Goal: Task Accomplishment & Management: Use online tool/utility

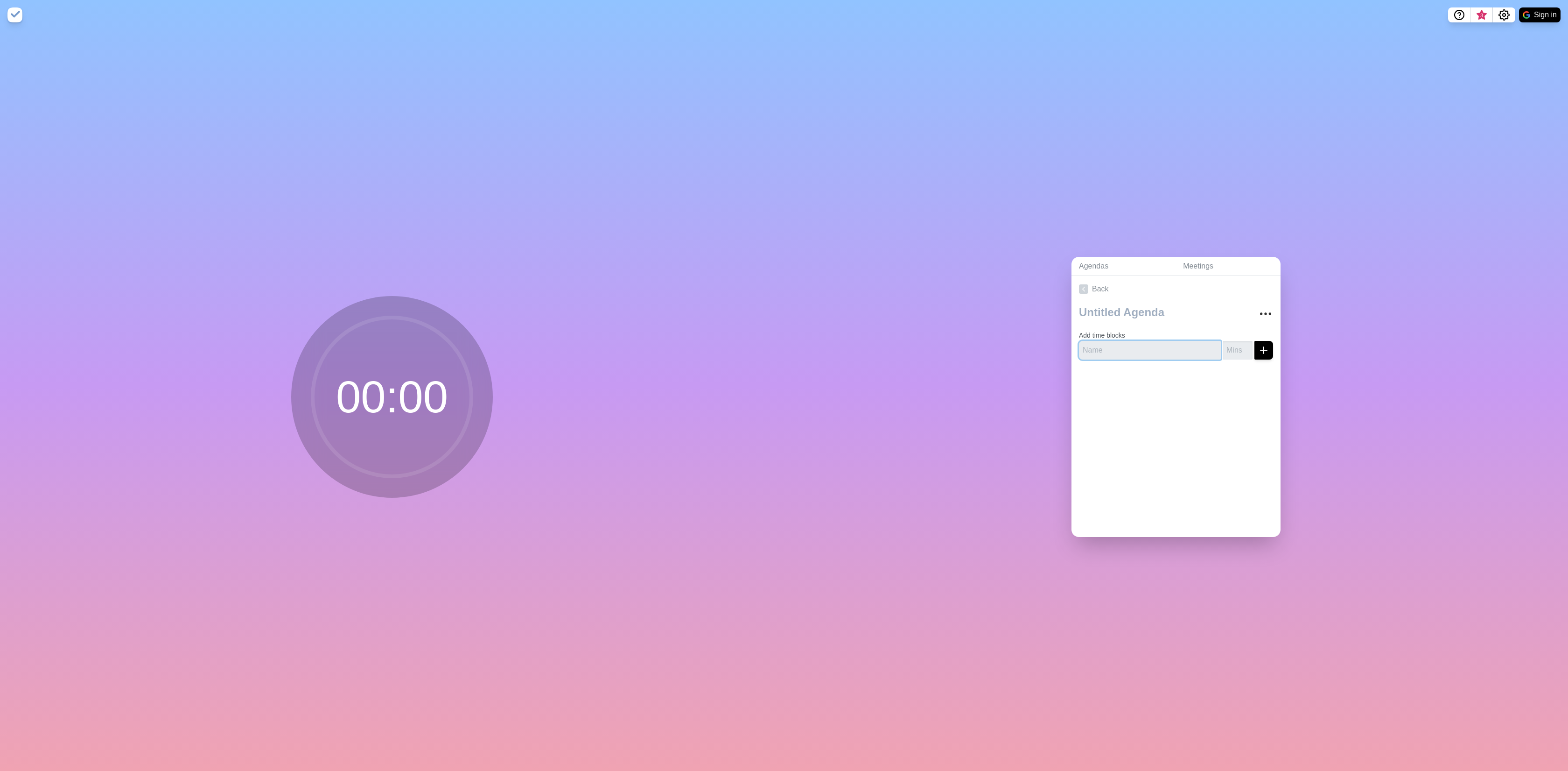
click at [1117, 348] on input "text" at bounding box center [1150, 350] width 142 height 19
click at [1258, 308] on icon "More" at bounding box center [1265, 314] width 15 height 15
click at [947, 231] on div "Agendas Meetings Back Clear time blocks Duplicate agenda Delete agenda Archive …" at bounding box center [1176, 400] width 784 height 741
click at [1504, 17] on icon "Settings" at bounding box center [1504, 15] width 11 height 11
click at [1455, 12] on circle "Help" at bounding box center [1459, 15] width 9 height 9
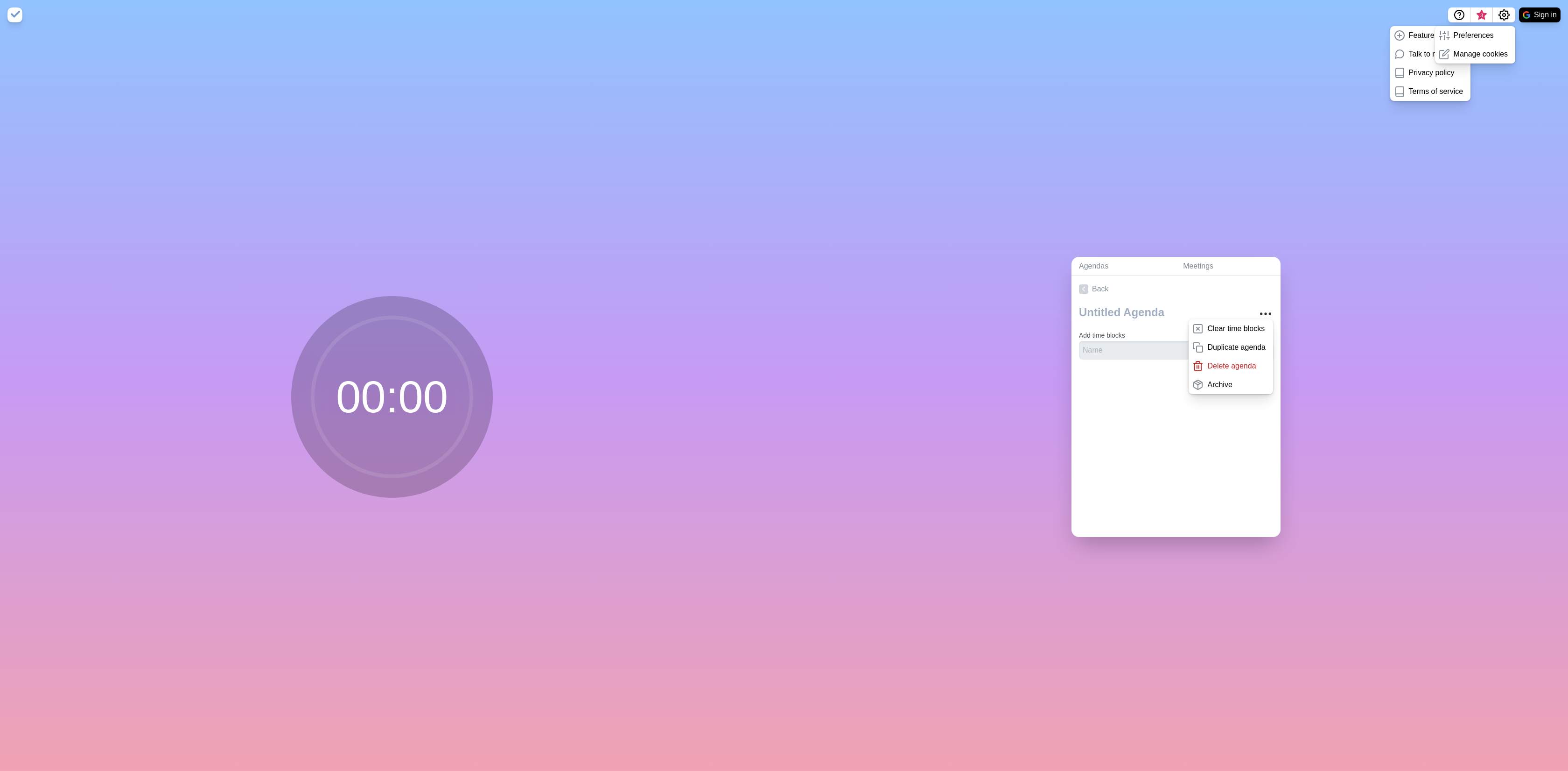
drag, startPoint x: 1426, startPoint y: 155, endPoint x: 1427, endPoint y: 150, distance: 5.1
click at [1426, 154] on div "Agendas Meetings Back Clear time blocks Duplicate agenda Delete agenda Archive …" at bounding box center [1176, 400] width 784 height 741
click at [1481, 12] on span "3" at bounding box center [1482, 15] width 7 height 7
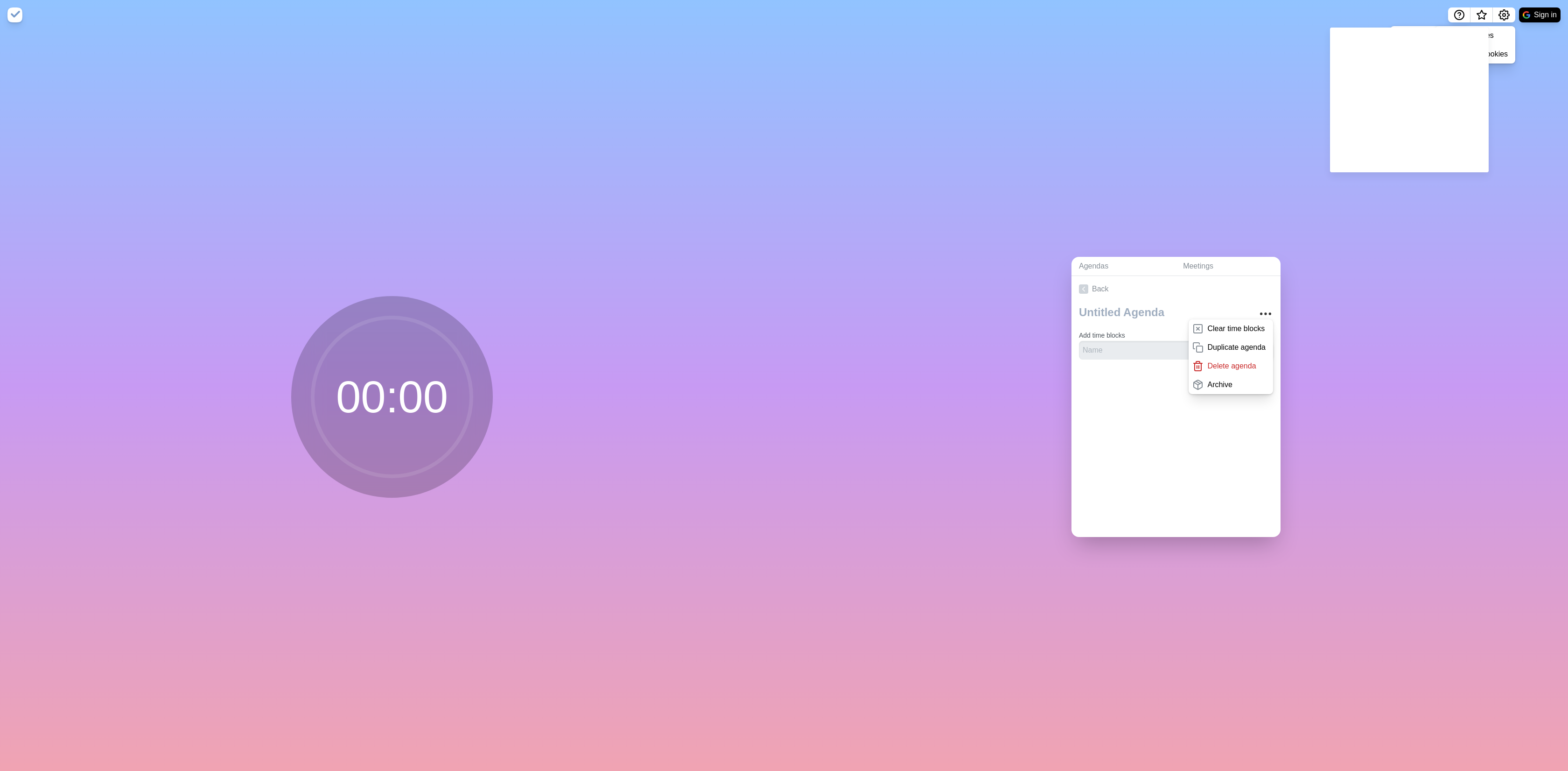
click at [1132, 55] on div "Agendas Meetings Back Clear time blocks Duplicate agenda Delete agenda Archive …" at bounding box center [1176, 400] width 784 height 741
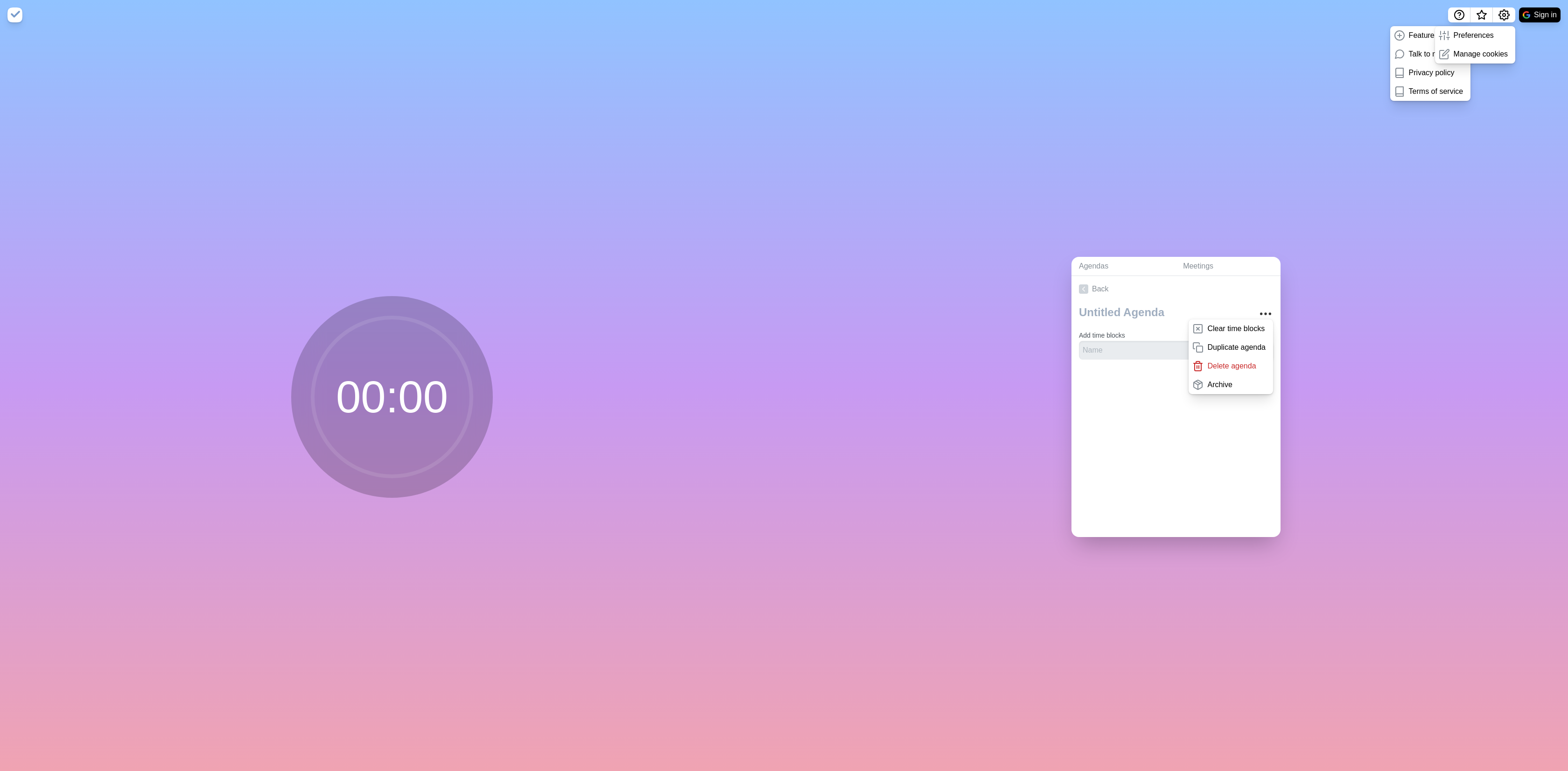
click at [1131, 57] on div "Agendas Meetings Back Clear time blocks Duplicate agenda Delete agenda Archive …" at bounding box center [1176, 400] width 784 height 741
click at [1323, 66] on div "Agendas Meetings Back Clear time blocks Duplicate agenda Delete agenda Archive …" at bounding box center [1176, 400] width 784 height 741
click at [1485, 11] on span "What’s new" at bounding box center [1482, 18] width 15 height 19
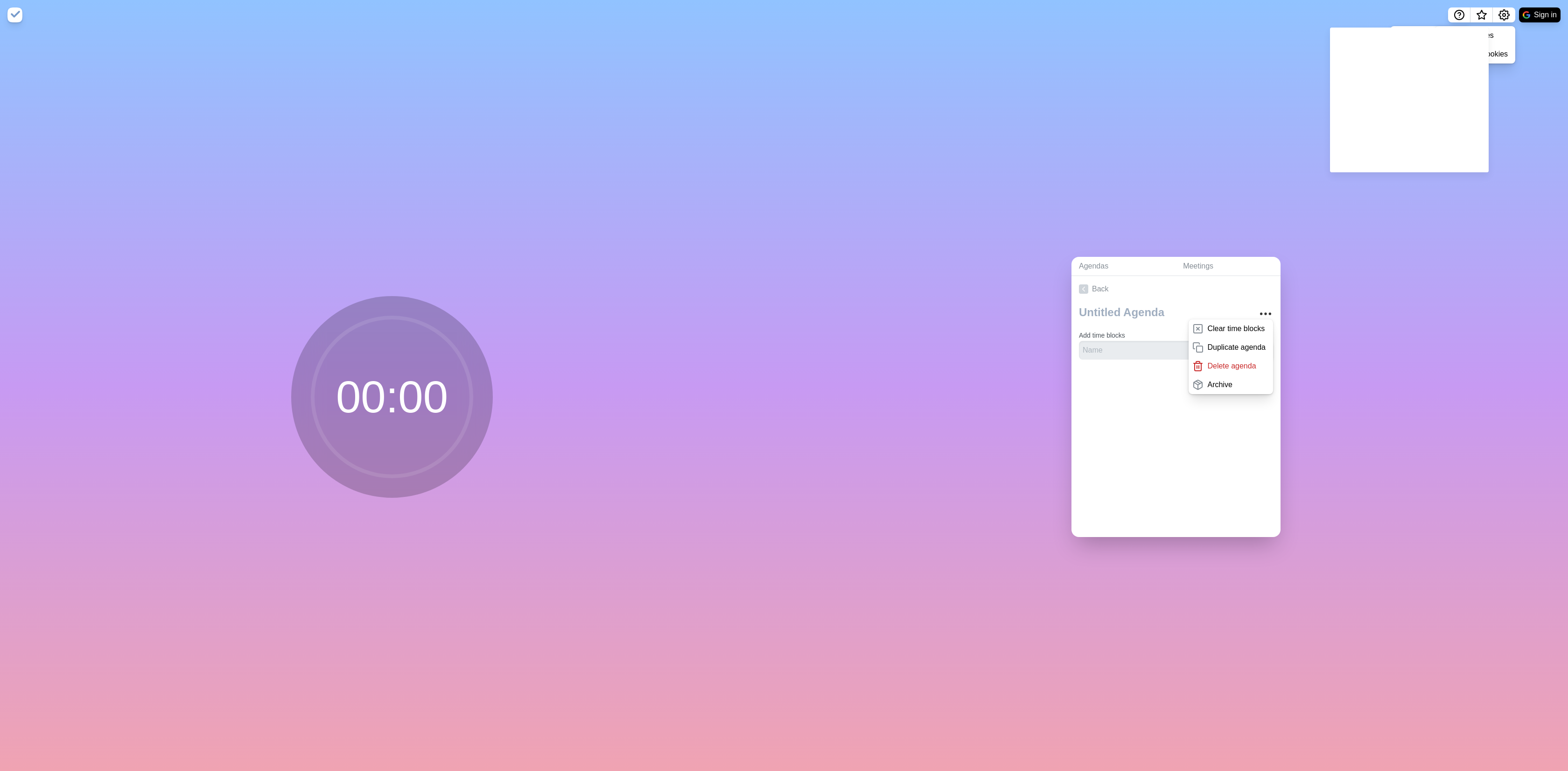
click at [931, 137] on div "Agendas Meetings Back Clear time blocks Duplicate agenda Delete agenda Archive …" at bounding box center [1176, 400] width 784 height 741
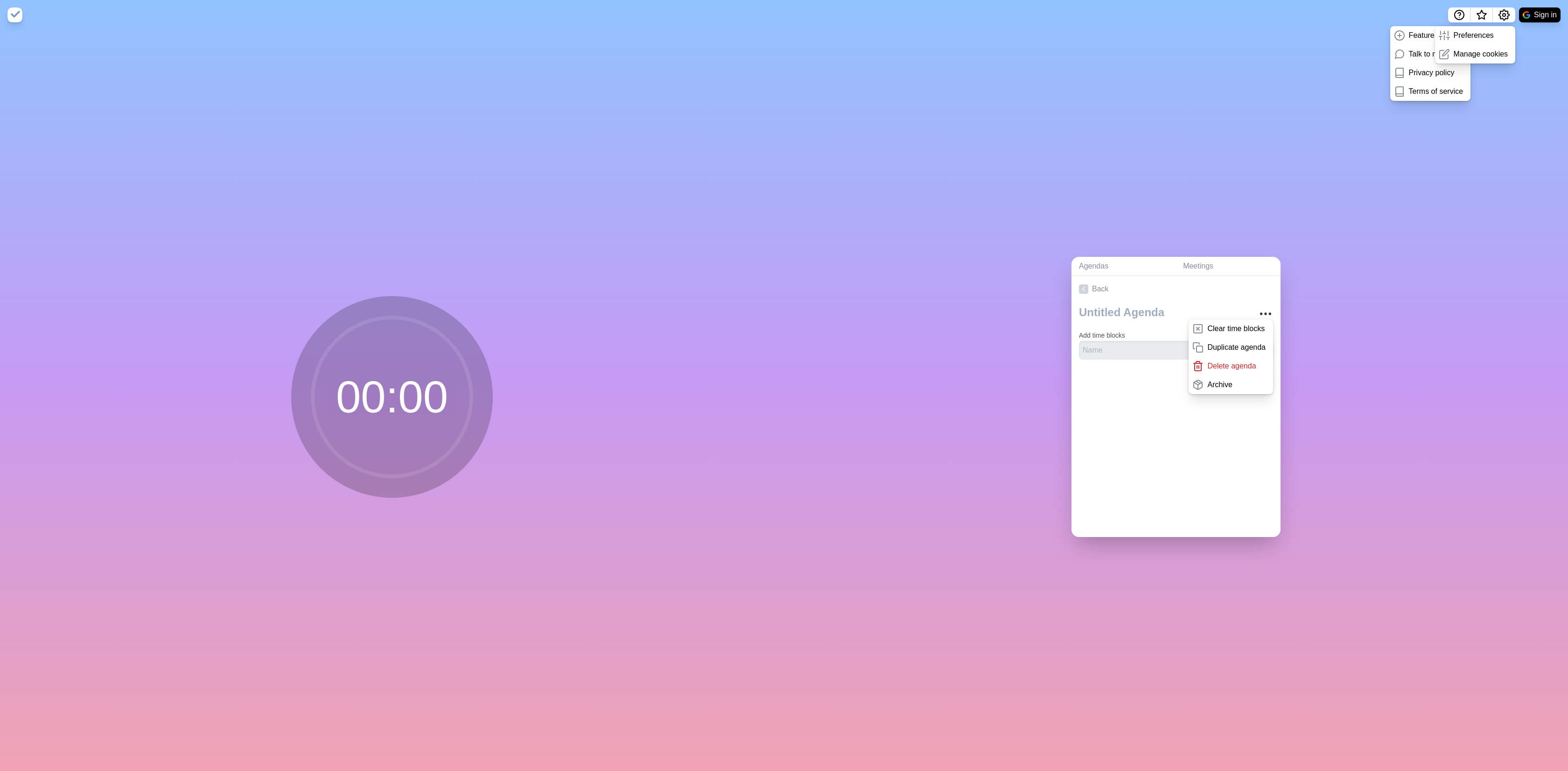
click at [13, 13] on img at bounding box center [15, 15] width 15 height 15
click at [1179, 262] on link "Meetings" at bounding box center [1228, 266] width 105 height 19
click at [1101, 266] on link "Agendas" at bounding box center [1123, 266] width 104 height 19
click at [1113, 287] on link "Create an Agenda" at bounding box center [1175, 289] width 209 height 26
click at [1116, 315] on textarea at bounding box center [1161, 312] width 173 height 21
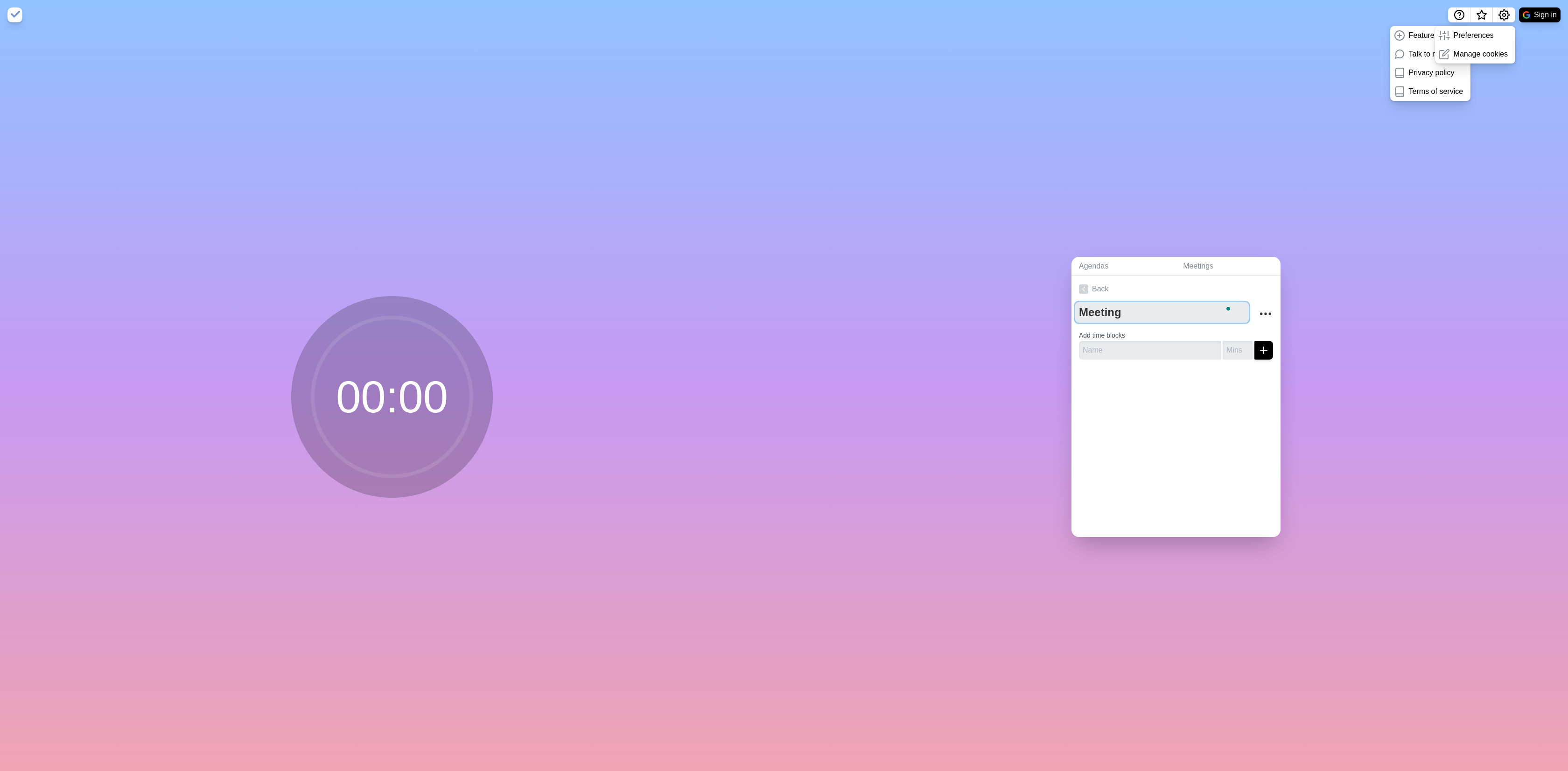
type textarea "Meeting"
click at [1128, 348] on input "text" at bounding box center [1150, 350] width 142 height 19
type input "U"
type input "i"
type input "Introductions"
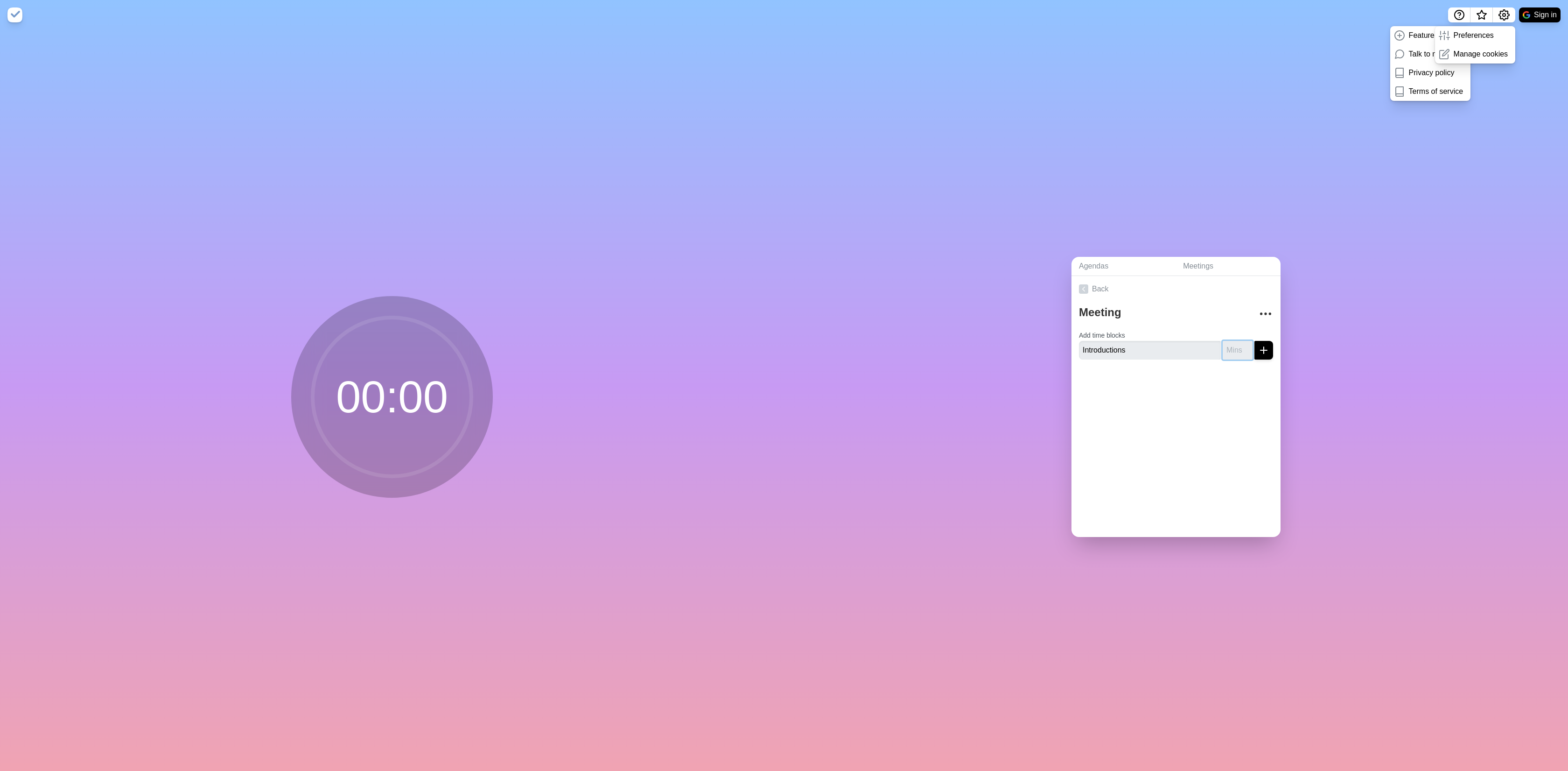
click at [1223, 349] on input "number" at bounding box center [1237, 350] width 30 height 19
type input "5"
click at [1258, 346] on icon "submit" at bounding box center [1264, 350] width 11 height 11
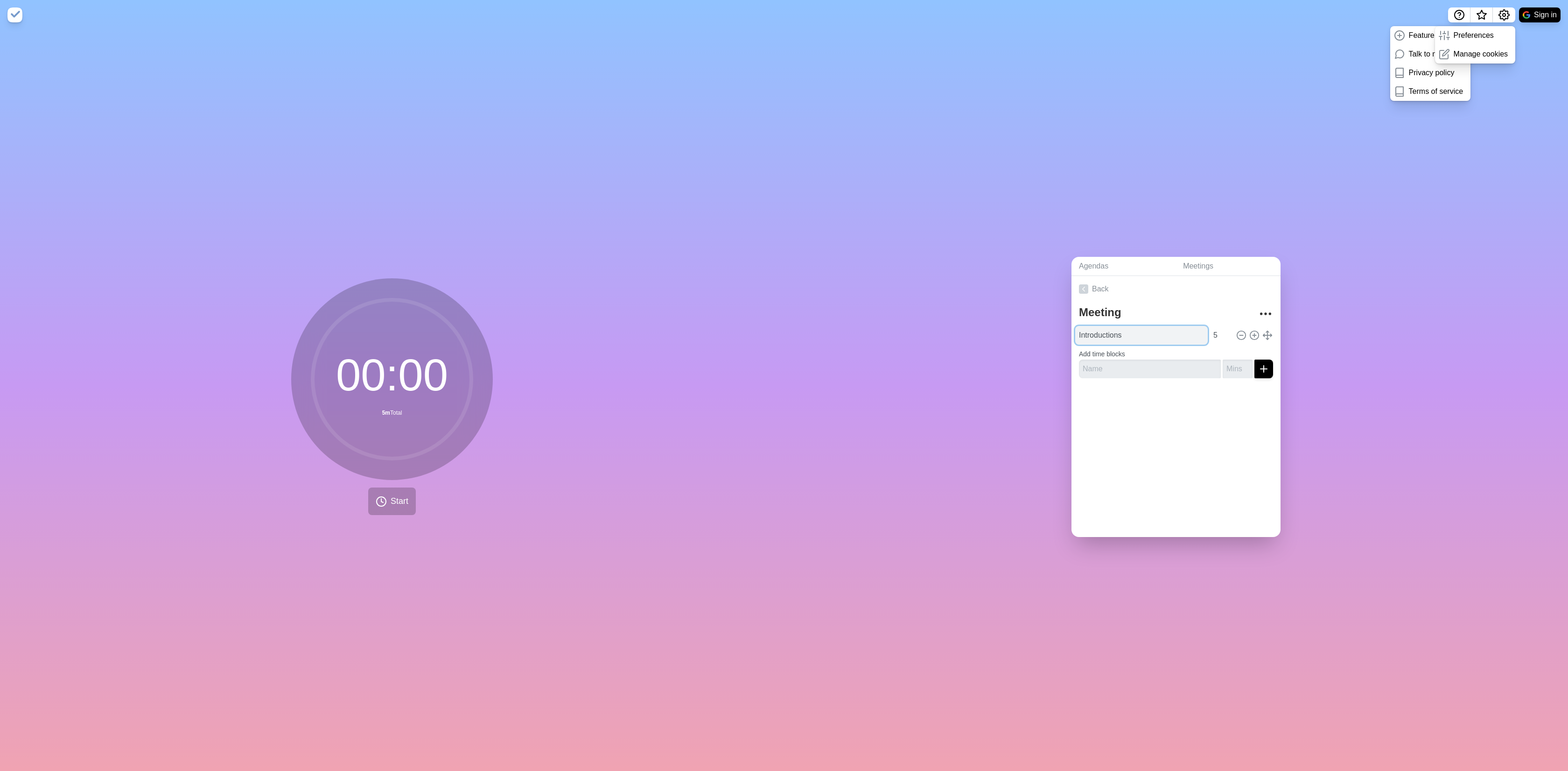
click at [1197, 331] on input "Introductions" at bounding box center [1141, 335] width 133 height 19
click at [1209, 329] on input "5" at bounding box center [1220, 335] width 23 height 19
click at [1217, 332] on input "4" at bounding box center [1220, 335] width 23 height 19
click at [1217, 332] on input "3" at bounding box center [1220, 335] width 23 height 19
click at [1217, 332] on input "2" at bounding box center [1220, 335] width 23 height 19
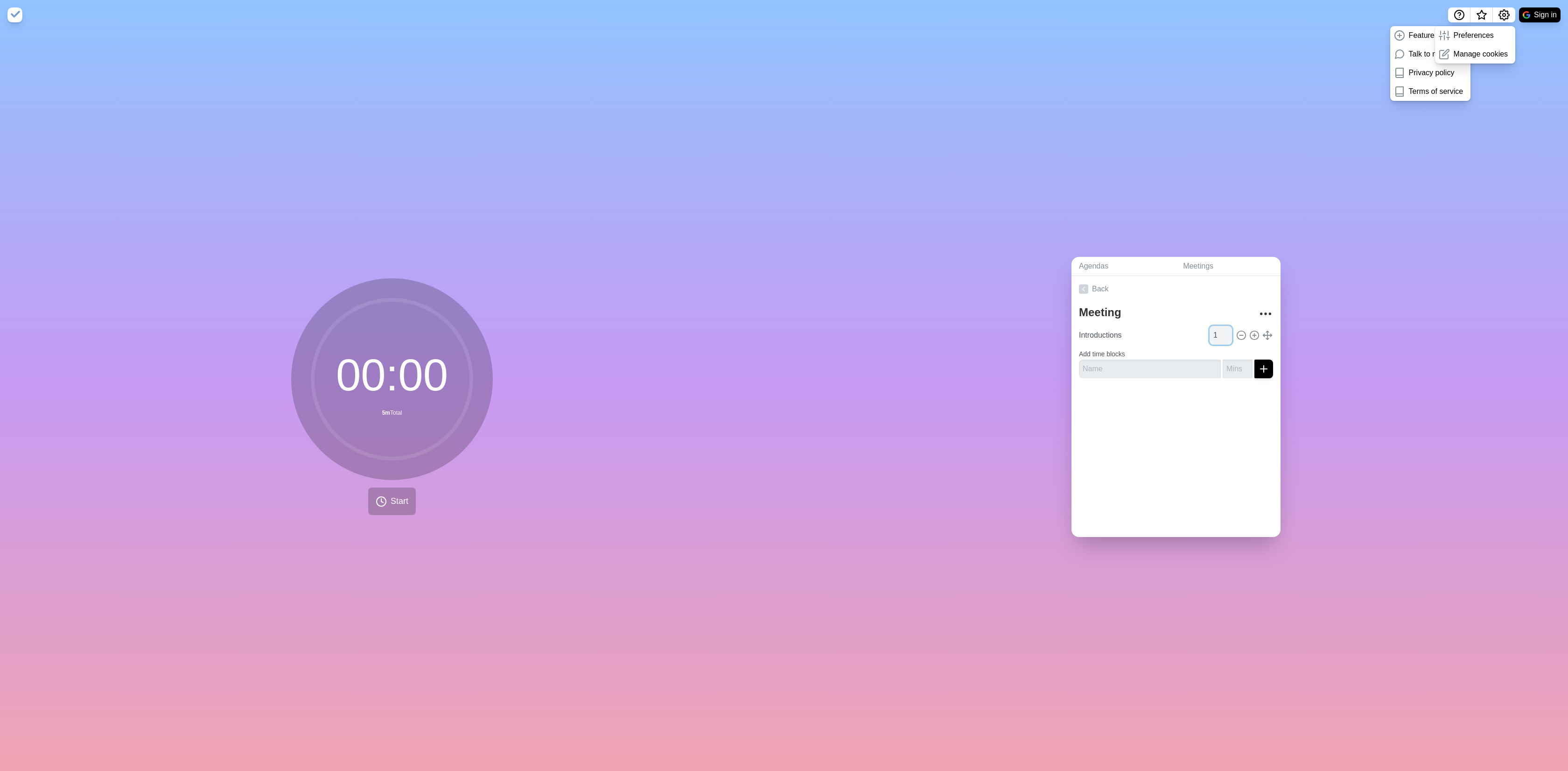
type input "1"
click at [1217, 332] on input "1" at bounding box center [1220, 335] width 23 height 19
drag, startPoint x: 1167, startPoint y: 363, endPoint x: 1177, endPoint y: 364, distance: 10.0
click at [1167, 363] on input "text" at bounding box center [1150, 368] width 142 height 19
type input "Meeting Content"
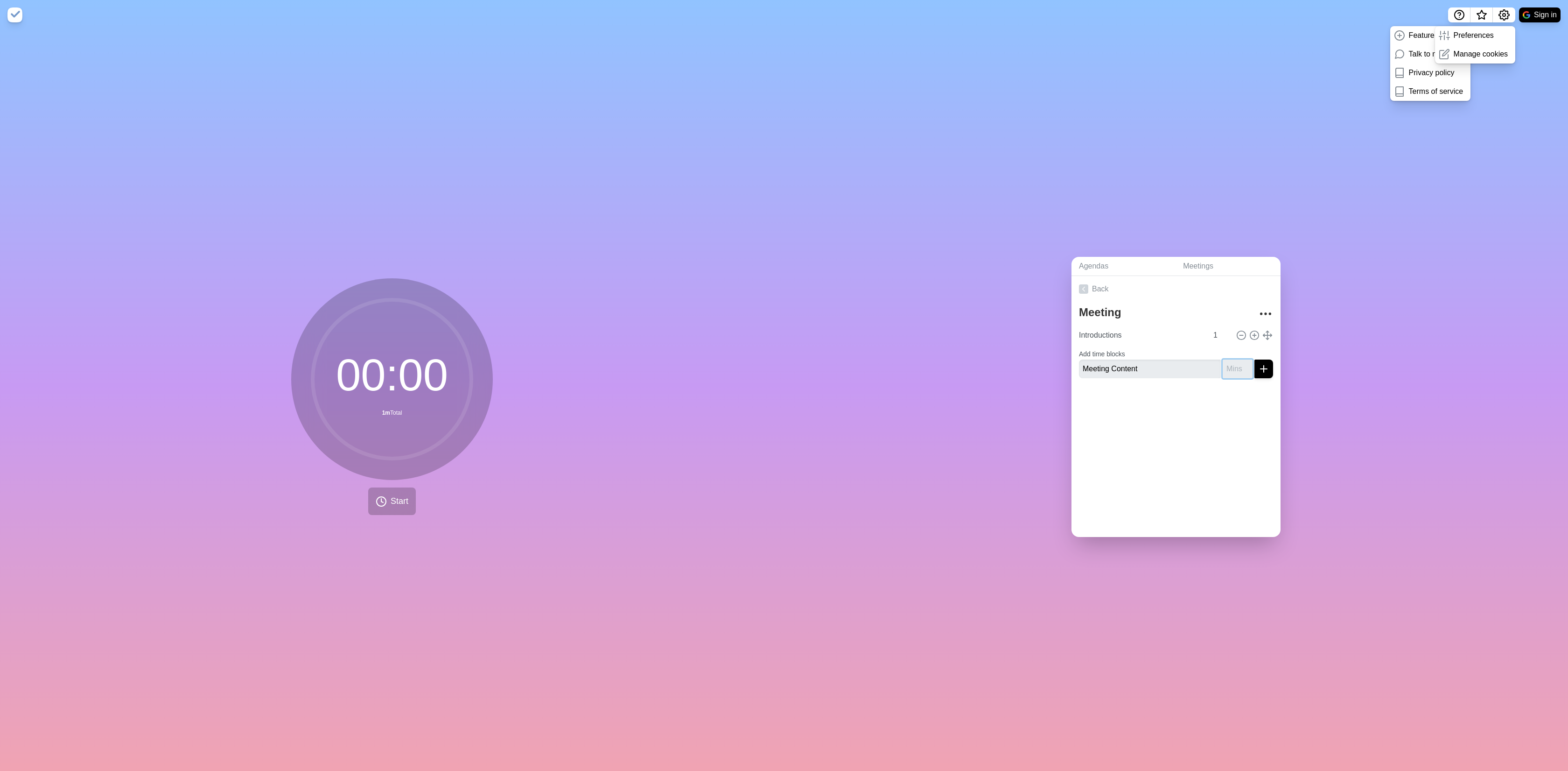
click at [1230, 366] on input "number" at bounding box center [1237, 368] width 30 height 19
type input "5"
type input "2"
click at [1258, 367] on icon "submit" at bounding box center [1264, 368] width 11 height 11
type input "Closeout"
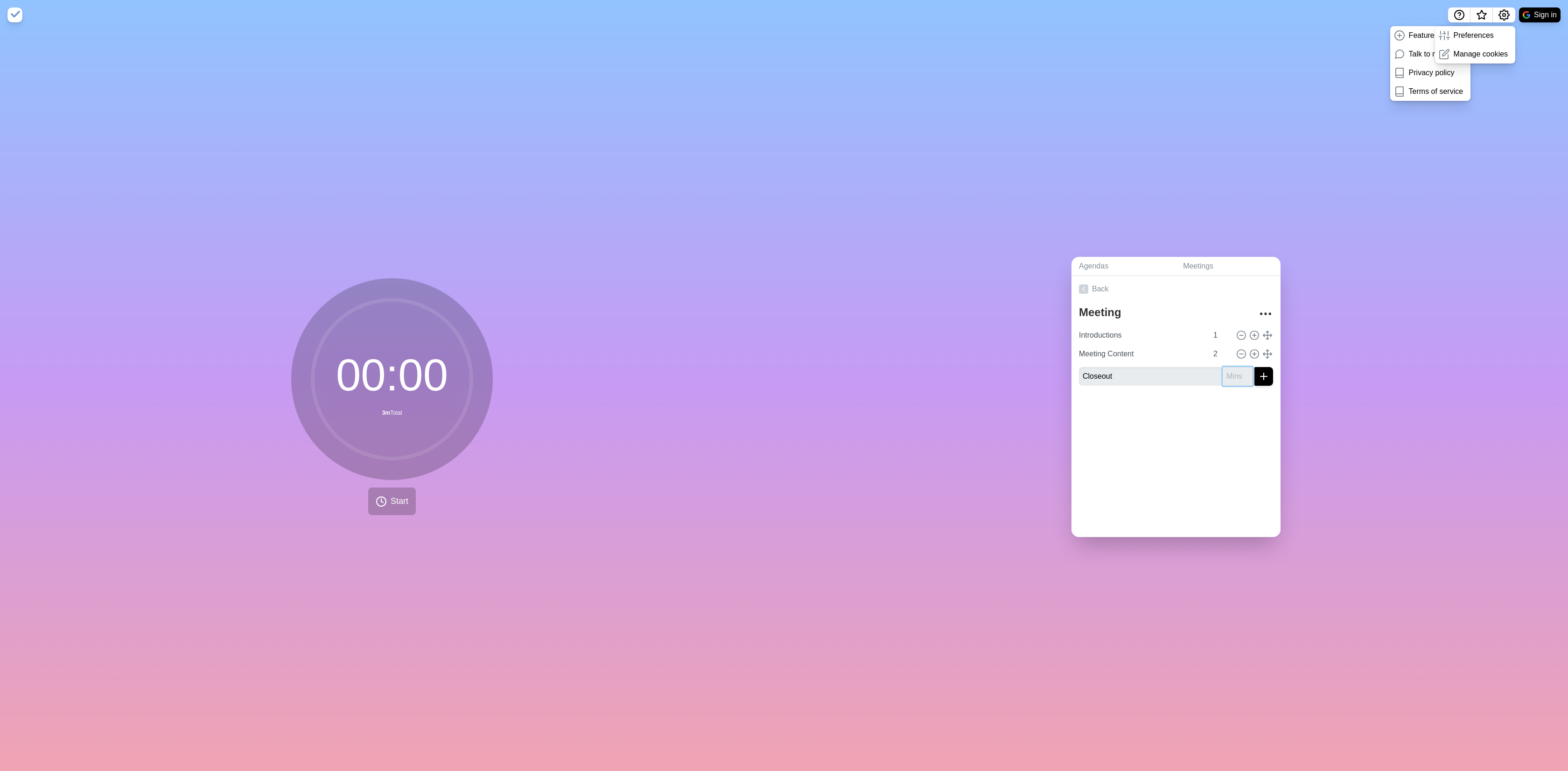
click at [1223, 374] on input "number" at bounding box center [1237, 376] width 30 height 19
type input "1"
click at [1258, 374] on icon "submit" at bounding box center [1264, 376] width 11 height 11
drag, startPoint x: 447, startPoint y: 658, endPoint x: 354, endPoint y: 614, distance: 102.9
click at [447, 658] on div "00 : 00 4m Total Start" at bounding box center [392, 400] width 784 height 741
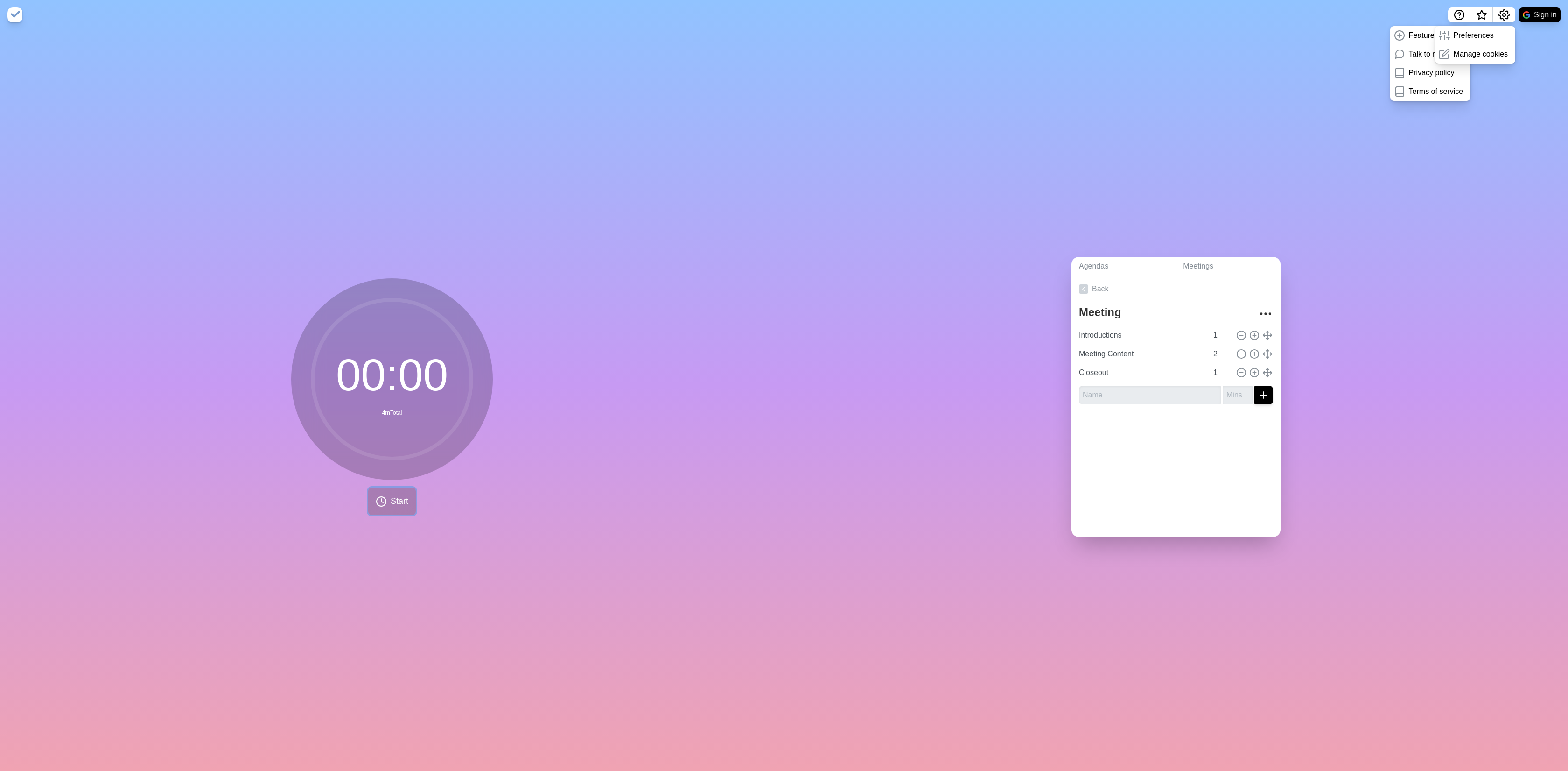
click at [385, 498] on button "Start" at bounding box center [392, 501] width 47 height 27
